Goal: Task Accomplishment & Management: Use online tool/utility

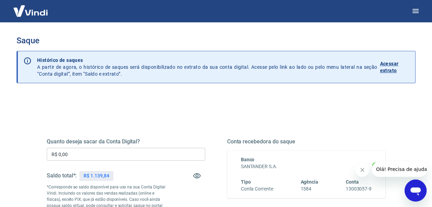
click at [93, 156] on input "R$ 0,00" at bounding box center [126, 154] width 158 height 13
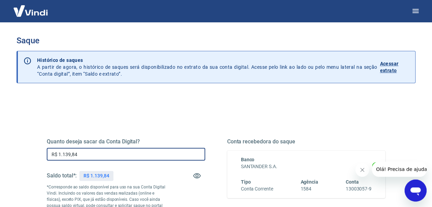
type input "R$ 1.139,84"
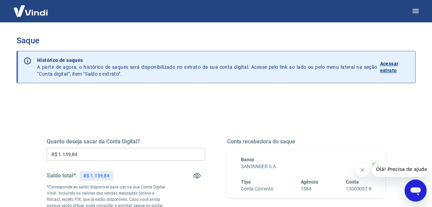
click at [361, 166] on button "Fechar mensagem da empresa" at bounding box center [362, 170] width 14 height 14
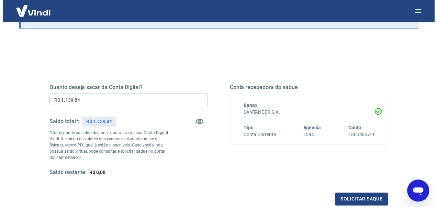
scroll to position [69, 0]
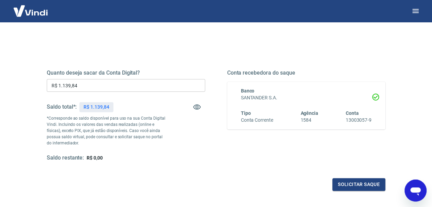
click at [366, 184] on button "Solicitar saque" at bounding box center [358, 184] width 53 height 13
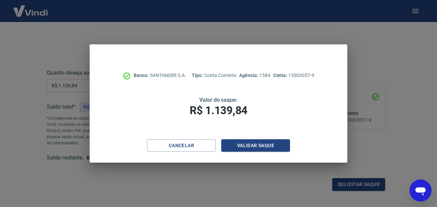
click at [257, 143] on button "Validar saque" at bounding box center [255, 145] width 69 height 13
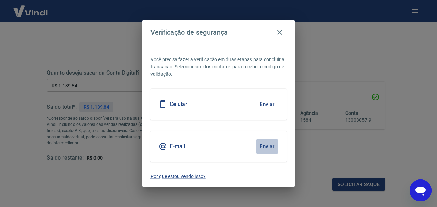
click at [262, 143] on button "Enviar" at bounding box center [267, 146] width 22 height 14
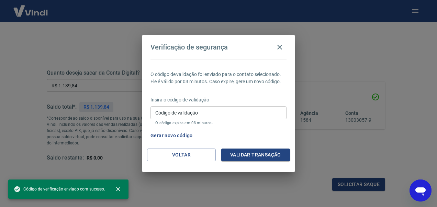
click at [200, 111] on input "Código de validação" at bounding box center [218, 112] width 136 height 13
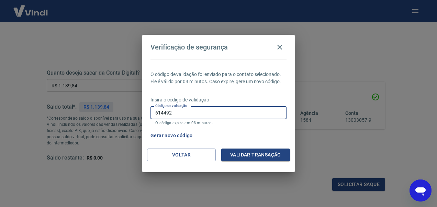
type input "614492"
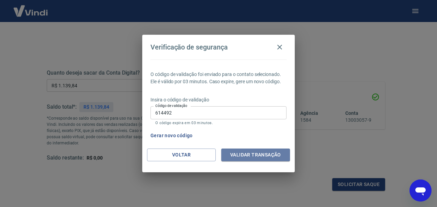
click at [260, 154] on button "Validar transação" at bounding box center [255, 154] width 69 height 13
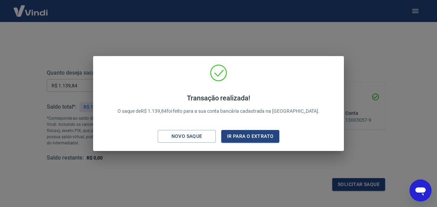
click at [365, 62] on div "Transação realizada! O saque de R$ 1.139,84 foi feito para a sua conta bancária…" at bounding box center [218, 103] width 437 height 207
